Goal: Transaction & Acquisition: Purchase product/service

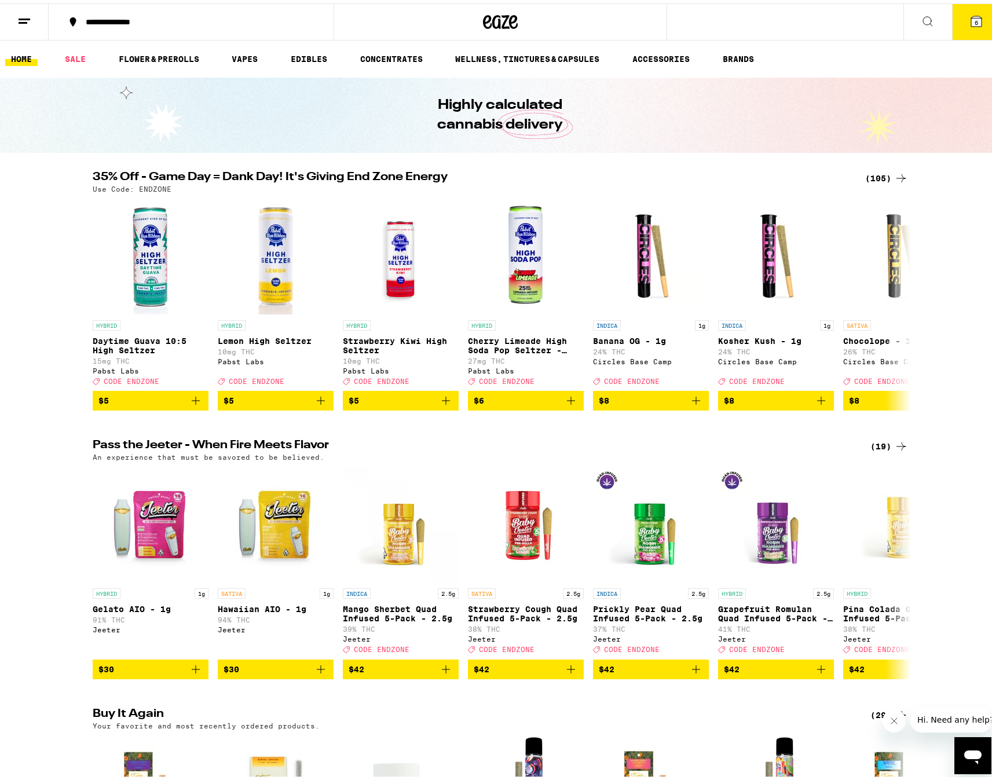
click at [872, 174] on div "(105)" at bounding box center [886, 175] width 43 height 14
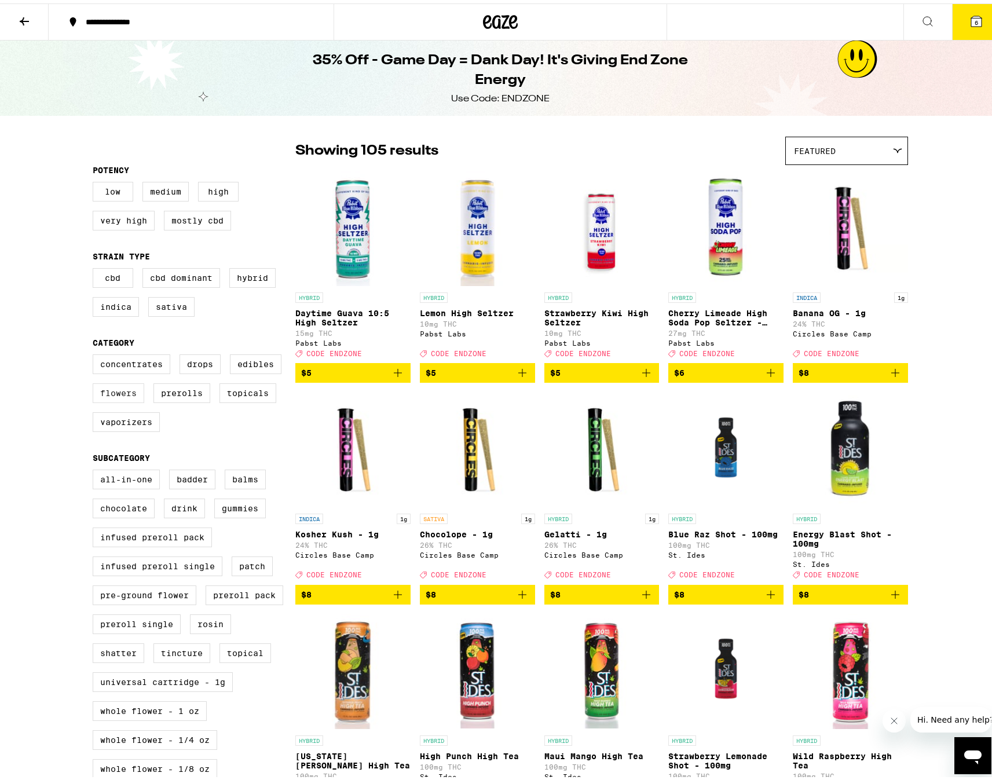
click at [137, 399] on label "Flowers" at bounding box center [119, 390] width 52 height 20
click at [96, 353] on input "Flowers" at bounding box center [95, 353] width 1 height 1
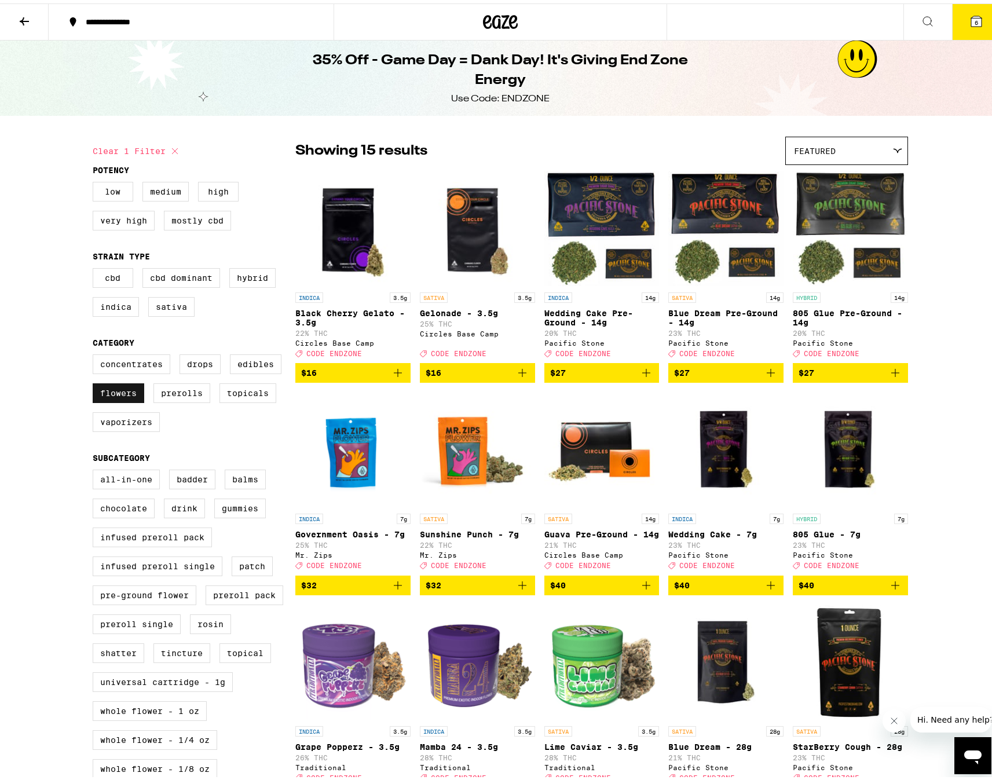
click at [103, 393] on label "Flowers" at bounding box center [119, 390] width 52 height 20
click at [96, 353] on input "Flowers" at bounding box center [95, 353] width 1 height 1
checkbox input "false"
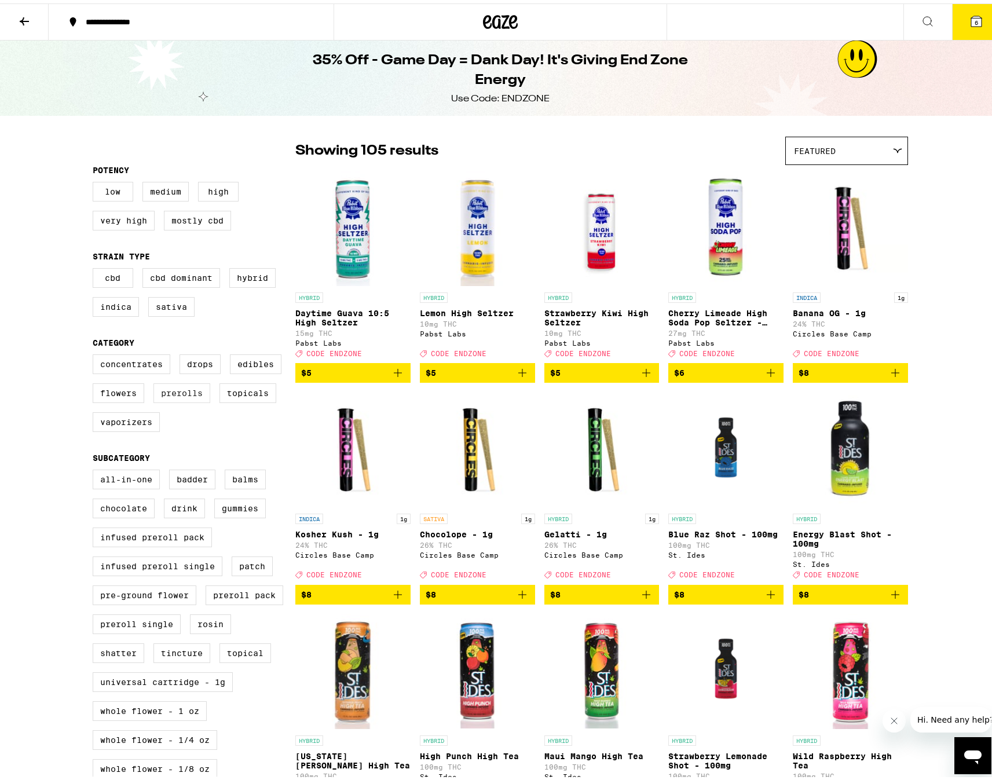
click at [175, 395] on label "Prerolls" at bounding box center [181, 390] width 57 height 20
click at [96, 353] on input "Prerolls" at bounding box center [95, 353] width 1 height 1
checkbox input "true"
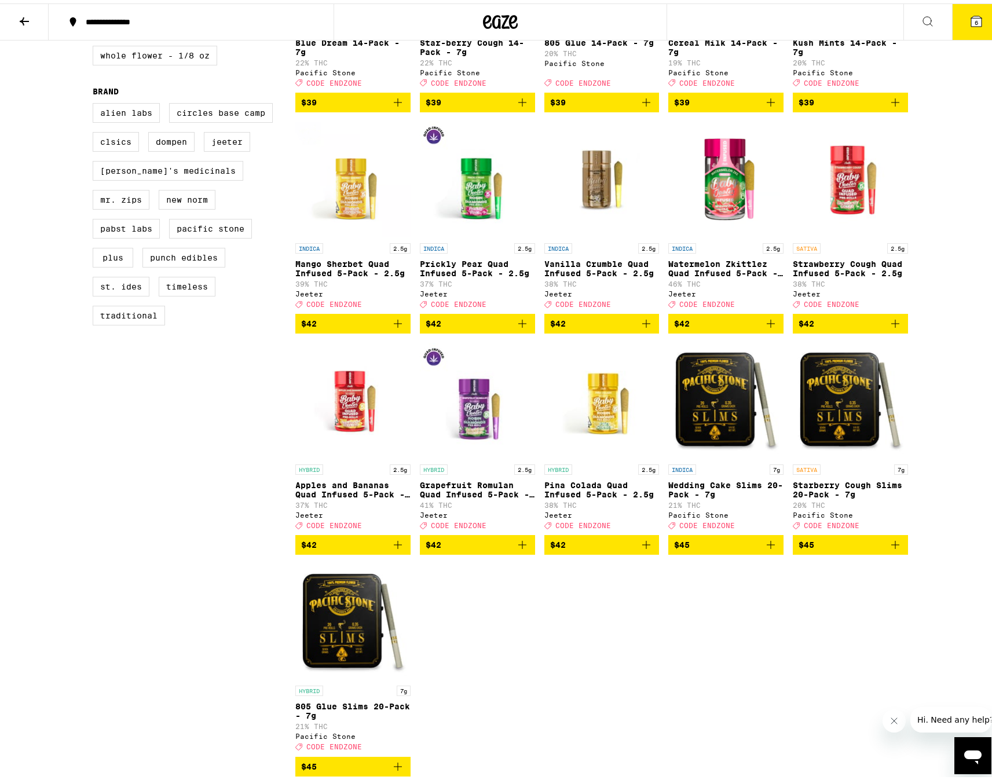
scroll to position [752, 0]
